Goal: Task Accomplishment & Management: Use online tool/utility

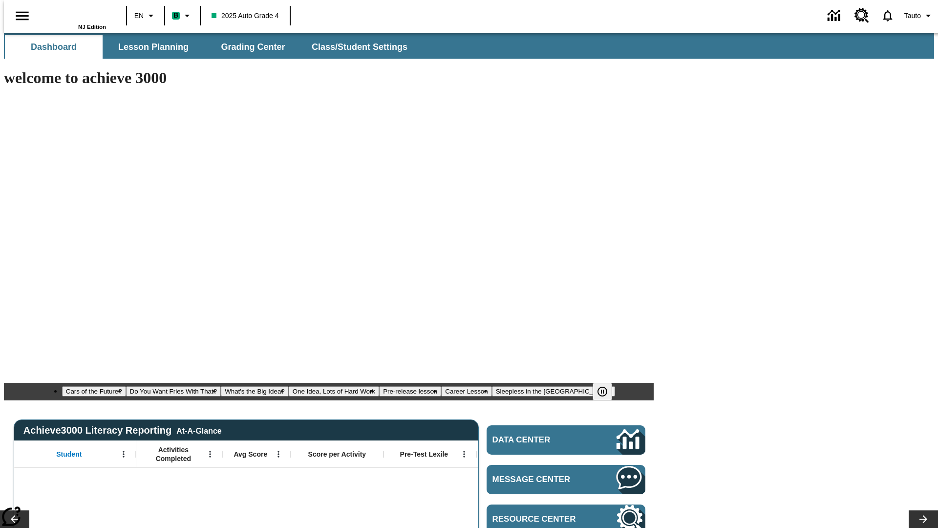
type input "-1"
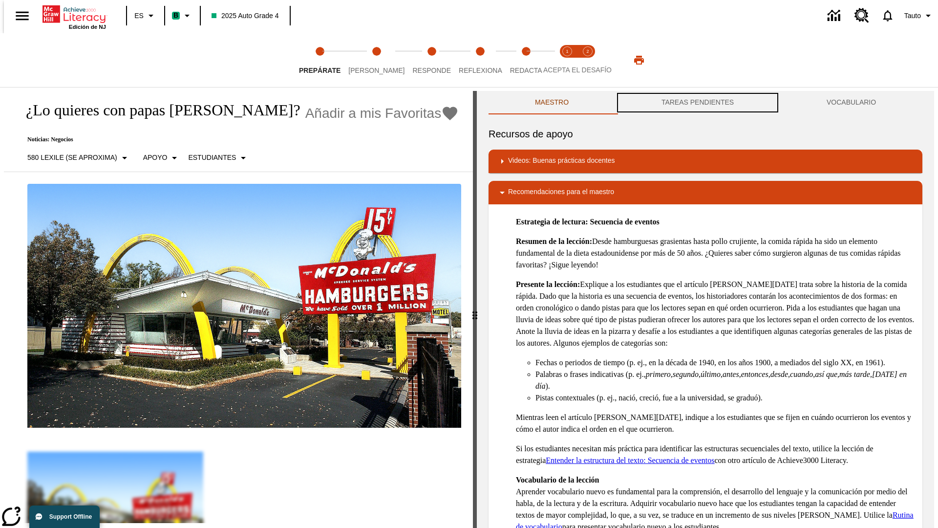
click at [698, 103] on button "TAREAS PENDIENTES" at bounding box center [697, 102] width 165 height 23
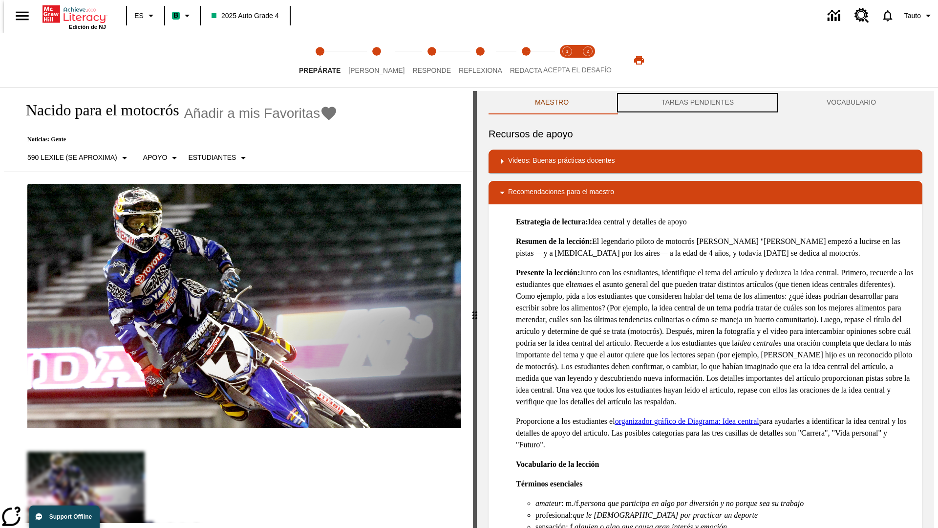
click at [698, 103] on button "TAREAS PENDIENTES" at bounding box center [697, 102] width 165 height 23
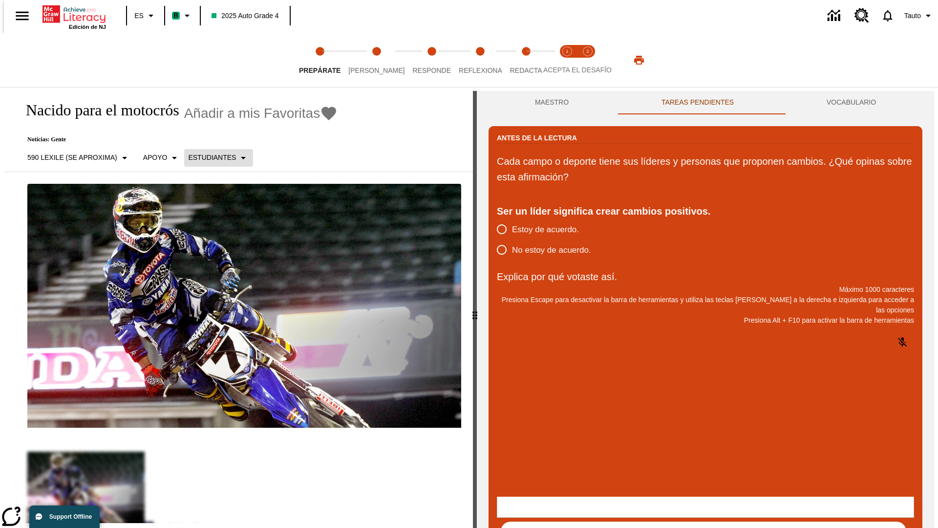
click at [213, 157] on p "Estudiantes" at bounding box center [212, 157] width 48 height 10
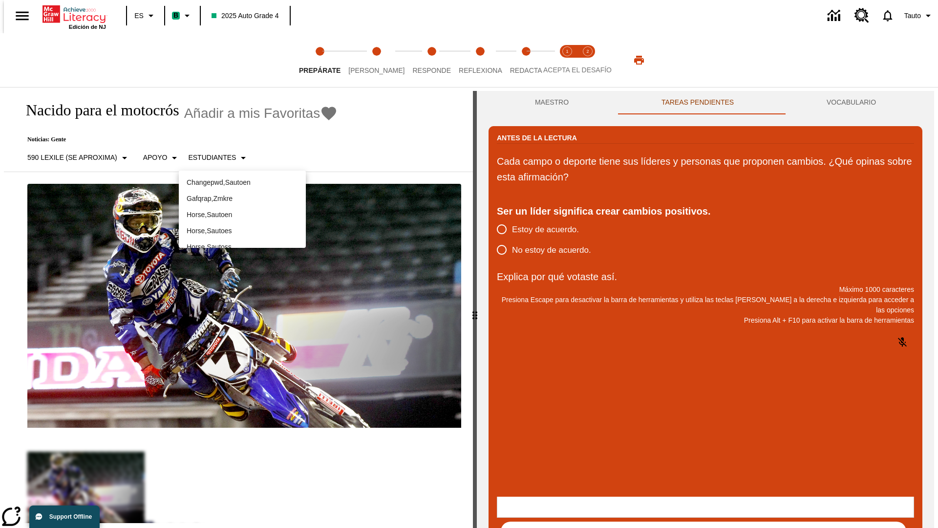
click at [242, 231] on p "Horse , Sautoes" at bounding box center [242, 231] width 111 height 10
